Goal: Task Accomplishment & Management: Manage account settings

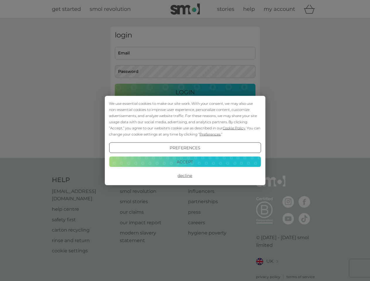
click at [234, 128] on span "Cookie Policy" at bounding box center [234, 128] width 23 height 4
click at [210, 134] on div "login Email Password Login ● ● ● ● ● ● ● ● ● ● ● ● ● ● ● ● ● ● ● ● ● ● ● ● ● ● …" at bounding box center [185, 88] width 149 height 123
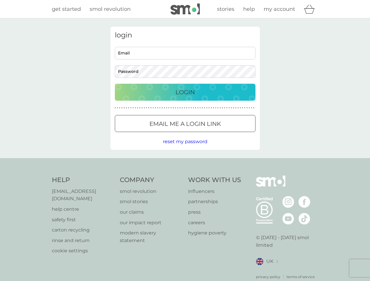
click at [185, 148] on div "login Email Password Login ● ● ● ● ● ● ● ● ● ● ● ● ● ● ● ● ● ● ● ● ● ● ● ● ● ● …" at bounding box center [185, 88] width 149 height 123
click at [185, 176] on div "Help [EMAIL_ADDRESS][DOMAIN_NAME] help centre safety first carton recycling rin…" at bounding box center [185, 228] width 267 height 104
click at [185, 162] on div "Help [EMAIL_ADDRESS][DOMAIN_NAME] help centre safety first carton recycling rin…" at bounding box center [185, 227] width 370 height 139
